Goal: Task Accomplishment & Management: Manage account settings

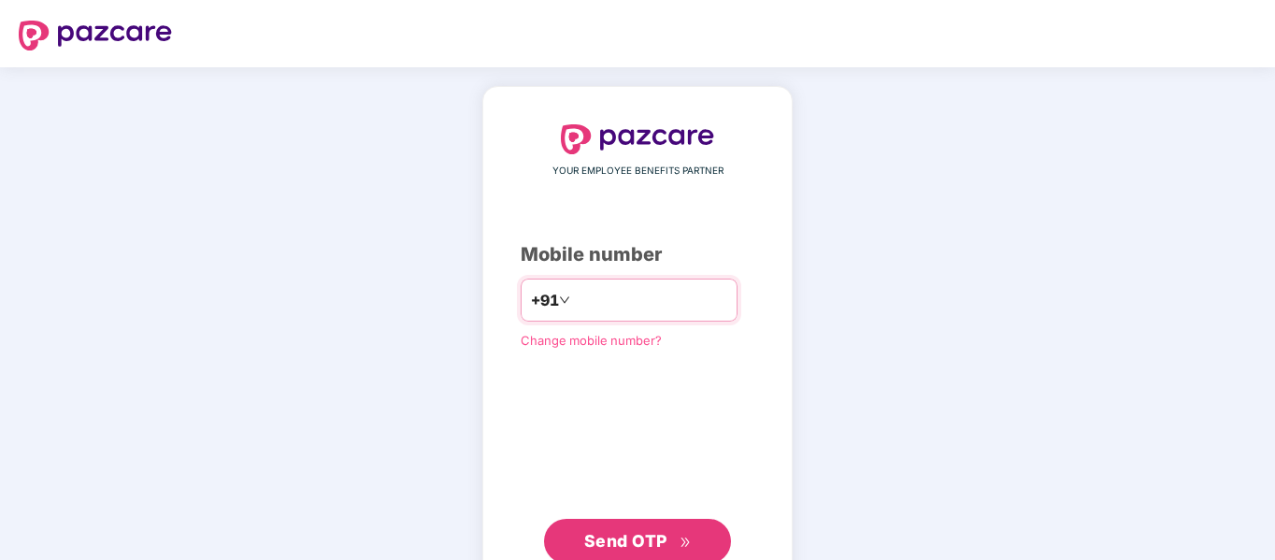
click at [594, 318] on div "+91" at bounding box center [629, 300] width 217 height 43
click at [608, 279] on div "+91" at bounding box center [629, 300] width 217 height 43
click at [625, 291] on input "number" at bounding box center [650, 300] width 153 height 30
type input "**********"
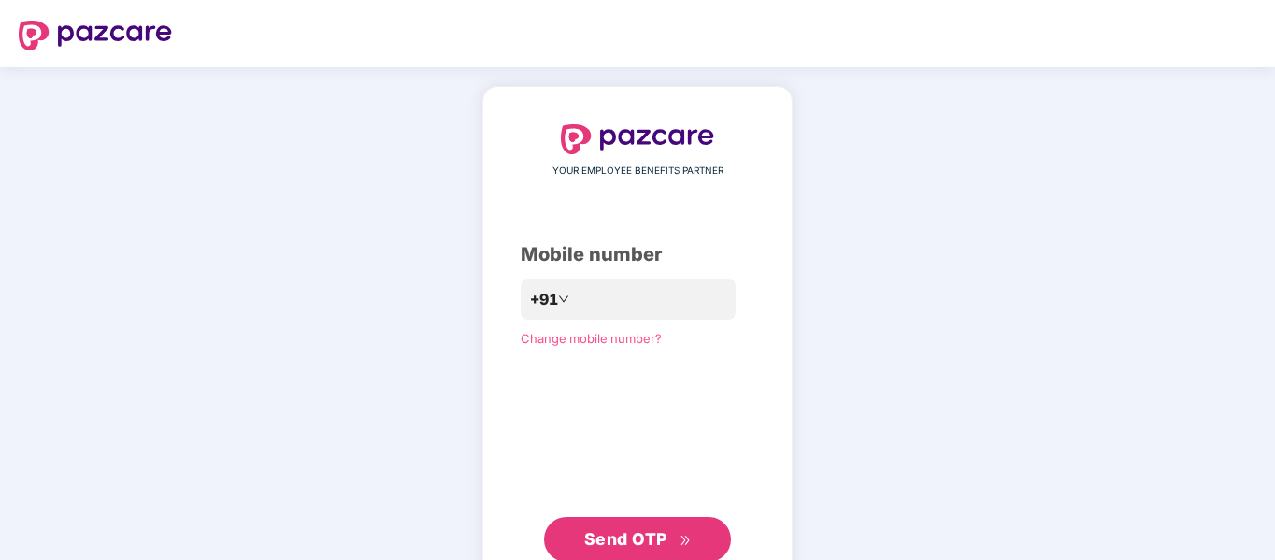
click at [588, 551] on span "Send OTP" at bounding box center [637, 539] width 107 height 26
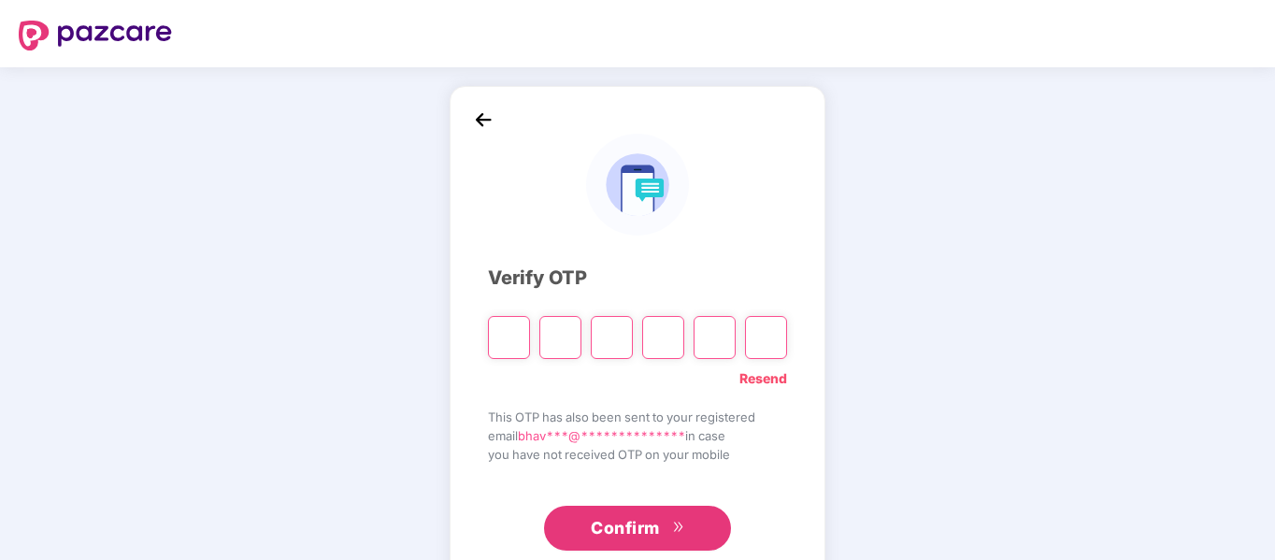
type input "*"
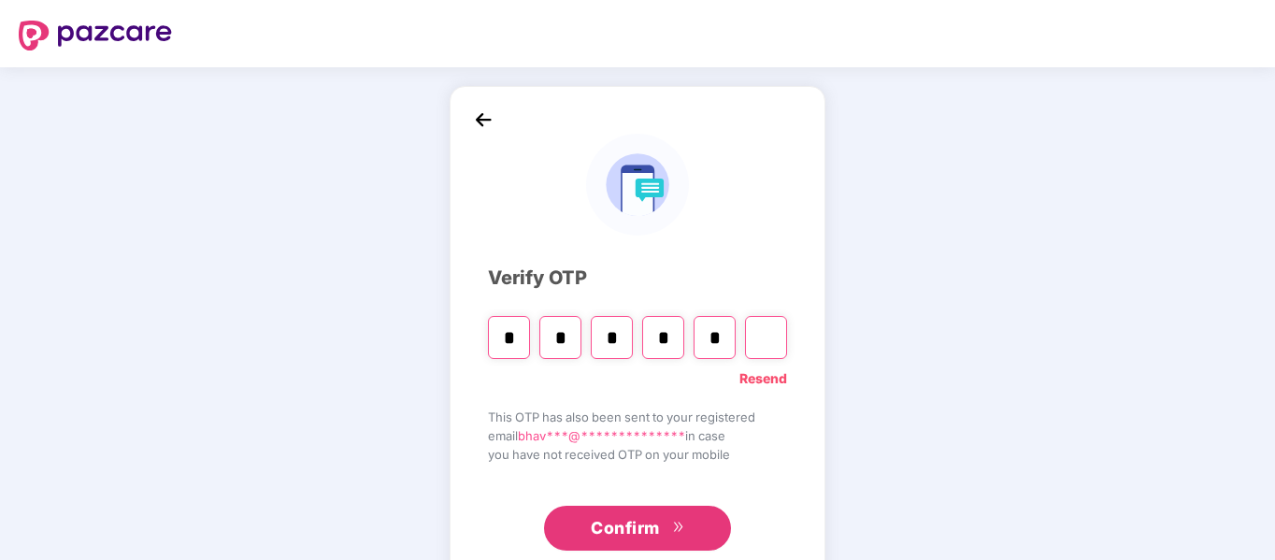
type input "*"
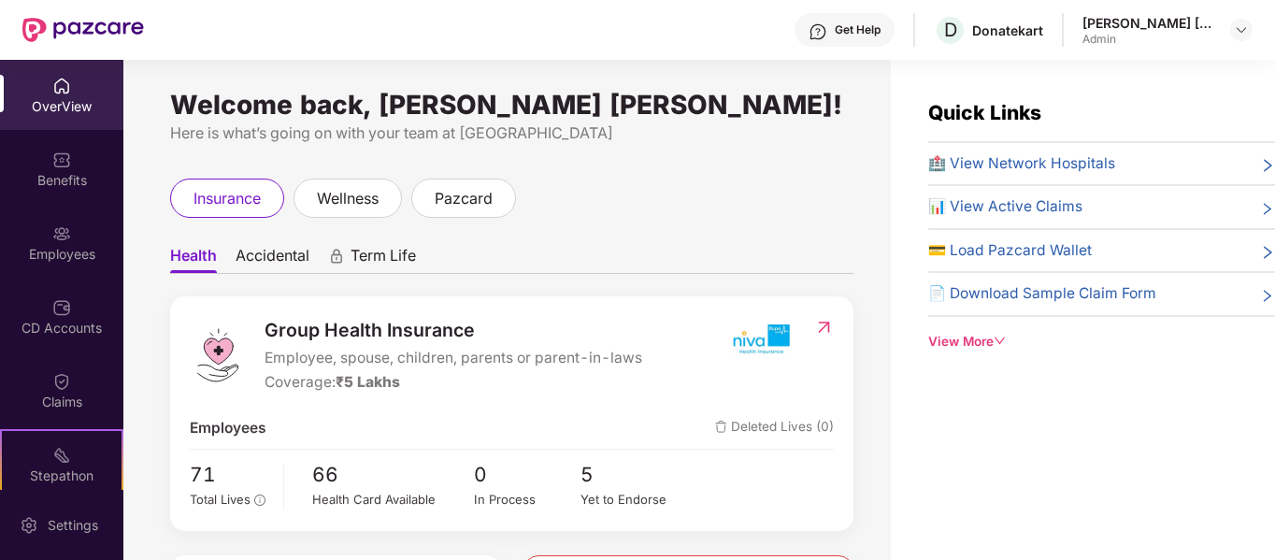
click at [176, 265] on span "Health" at bounding box center [193, 259] width 47 height 27
click at [209, 483] on span "71" at bounding box center [230, 474] width 80 height 31
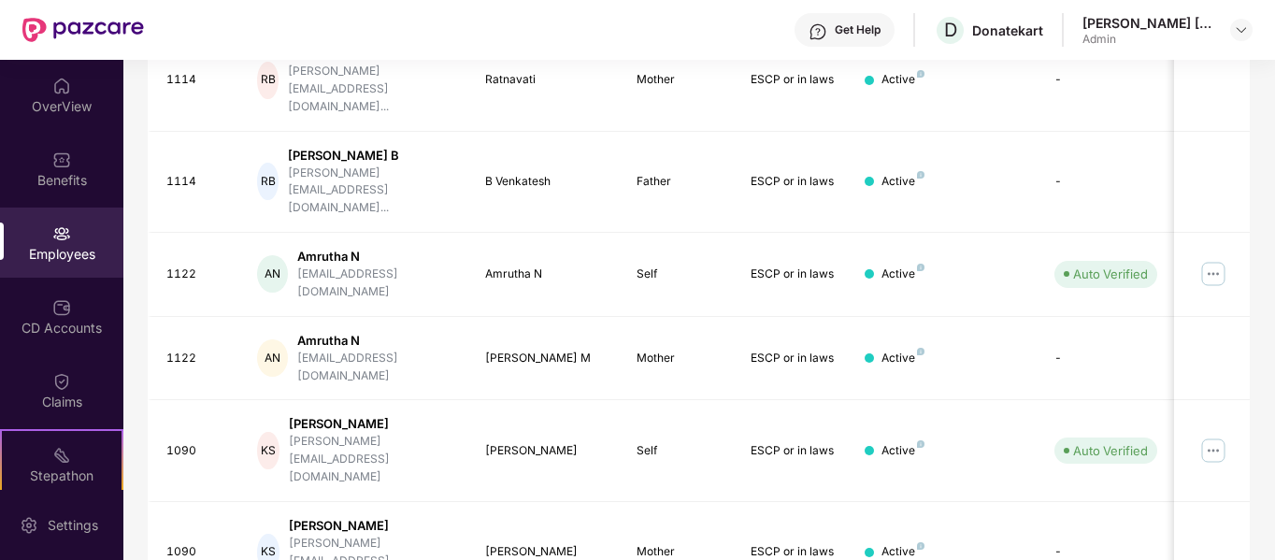
scroll to position [567, 0]
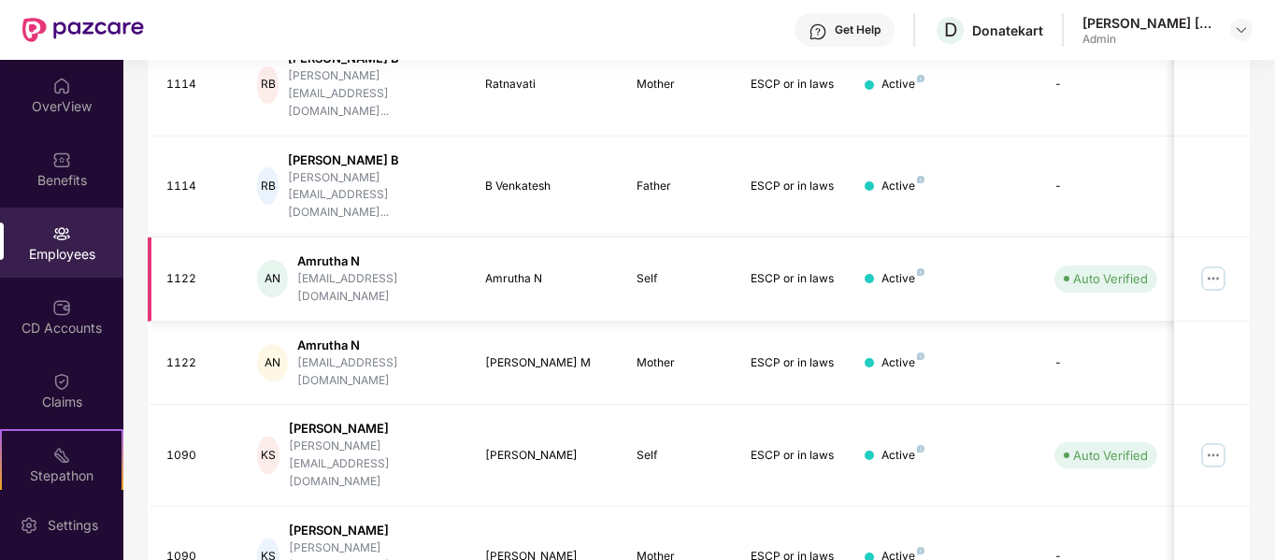
click at [1223, 264] on img at bounding box center [1213, 279] width 30 height 30
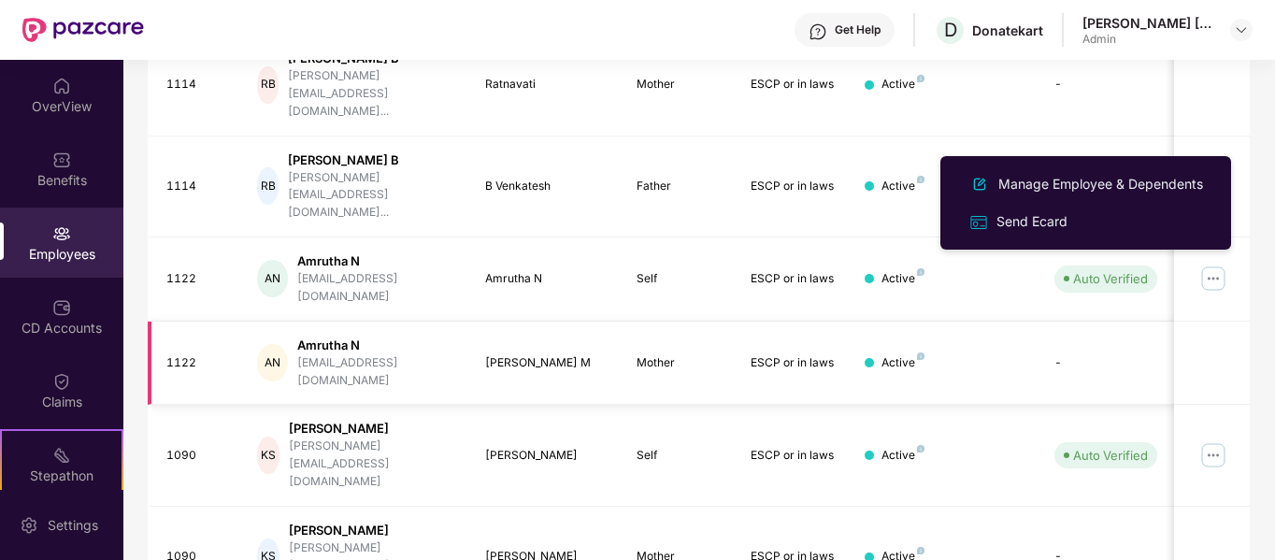
click at [316, 336] on div "Amrutha N" at bounding box center [376, 345] width 158 height 18
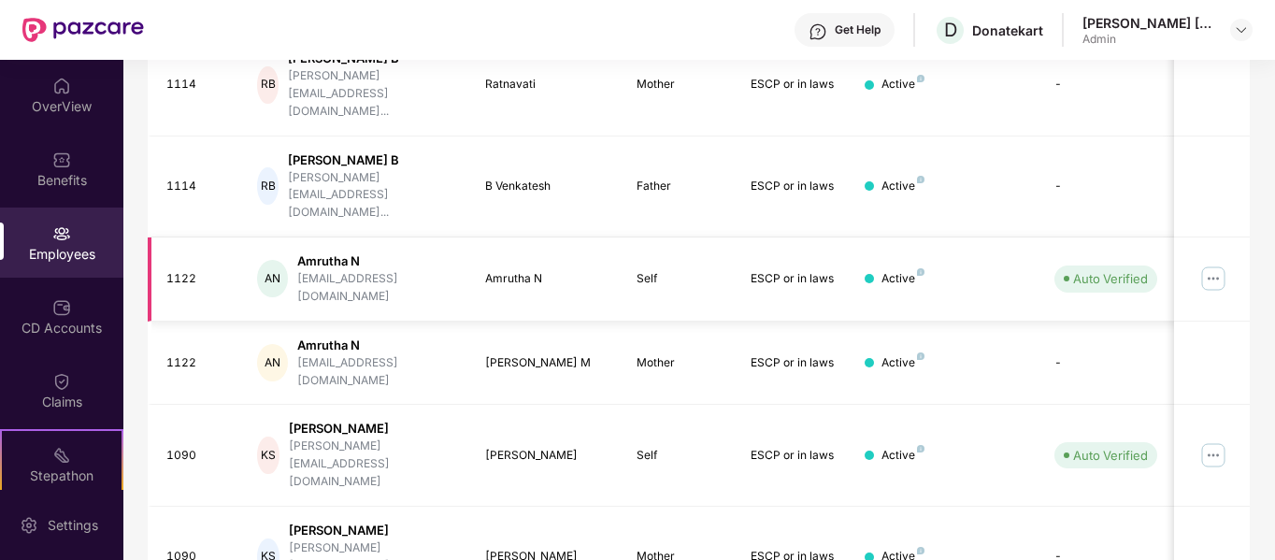
click at [888, 270] on div "Active" at bounding box center [902, 279] width 43 height 18
click at [511, 270] on div "Amrutha N" at bounding box center [546, 279] width 122 height 18
click at [299, 252] on div "AN Amrutha N [EMAIL_ADDRESS][DOMAIN_NAME]" at bounding box center [356, 278] width 198 height 53
click at [265, 260] on div "AN" at bounding box center [272, 278] width 31 height 37
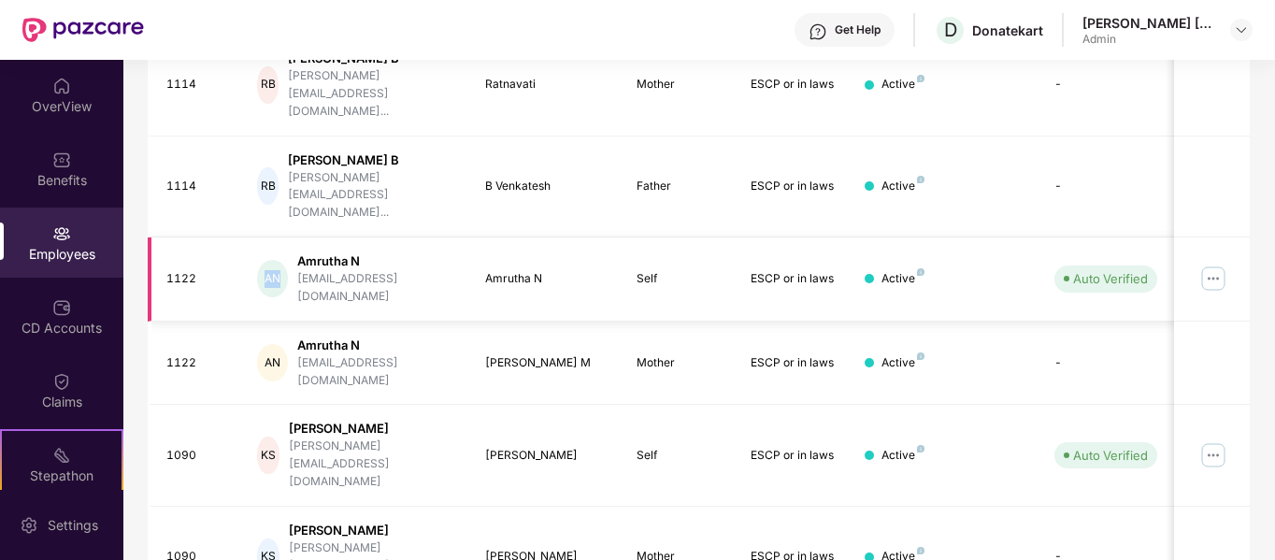
click at [1216, 264] on img at bounding box center [1213, 279] width 30 height 30
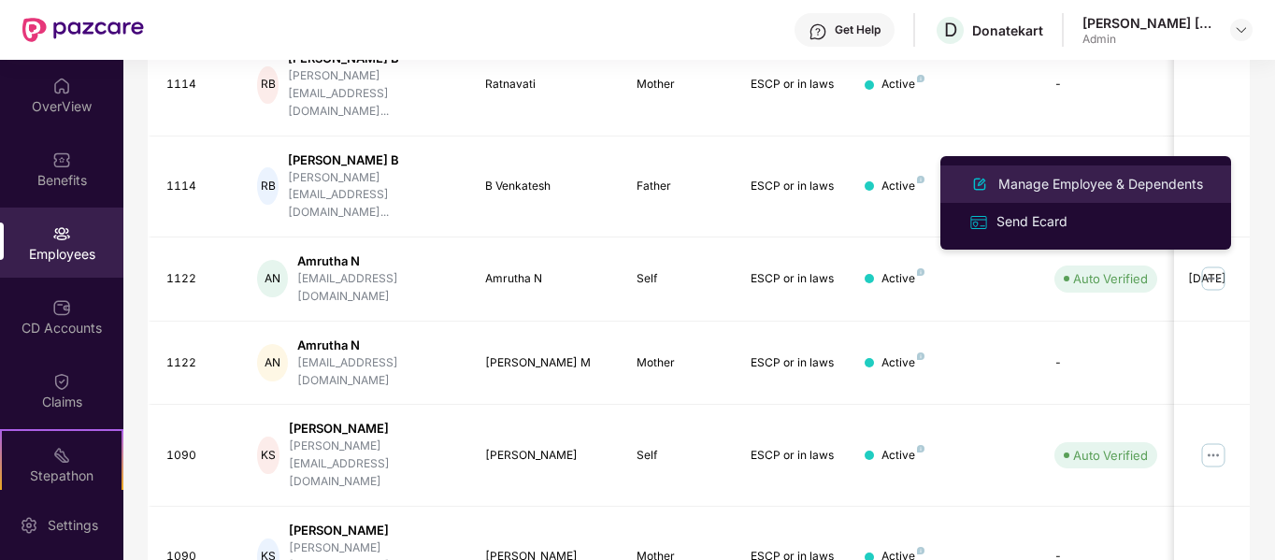
click at [1046, 187] on div "Manage Employee & Dependents" at bounding box center [1101, 184] width 212 height 21
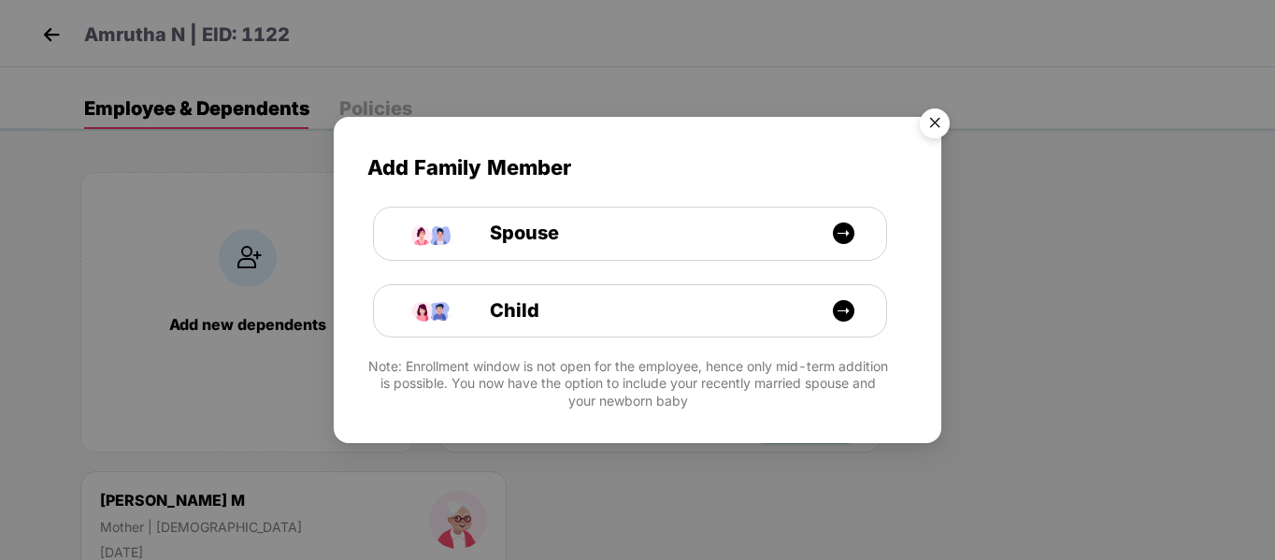
click at [936, 137] on img "Close" at bounding box center [935, 126] width 52 height 52
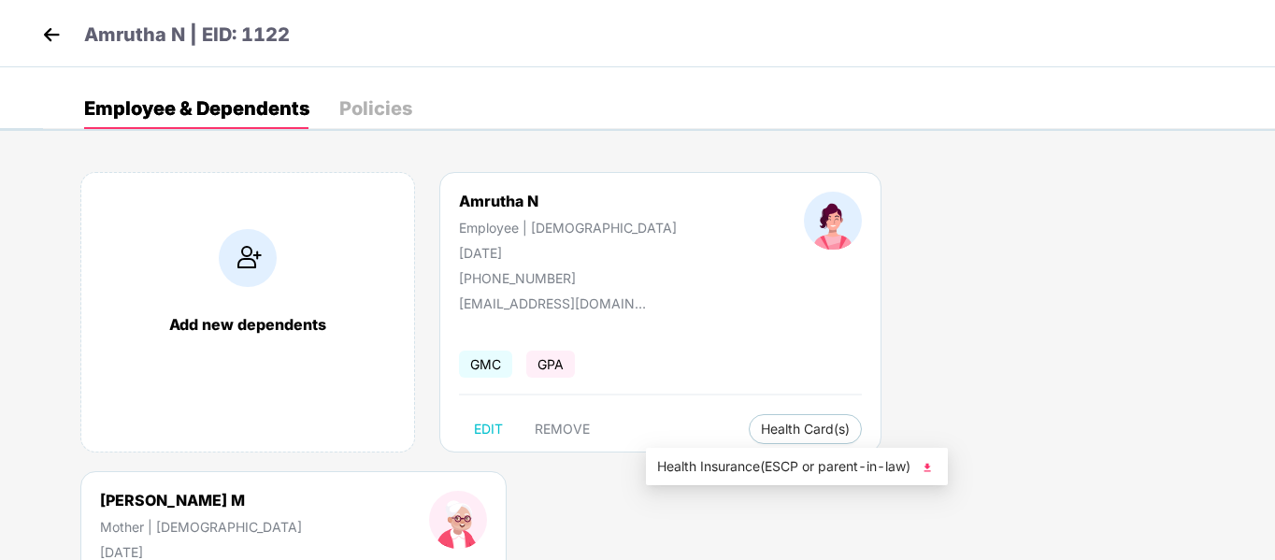
click at [923, 464] on img at bounding box center [927, 467] width 19 height 19
